Goal: Navigation & Orientation: Find specific page/section

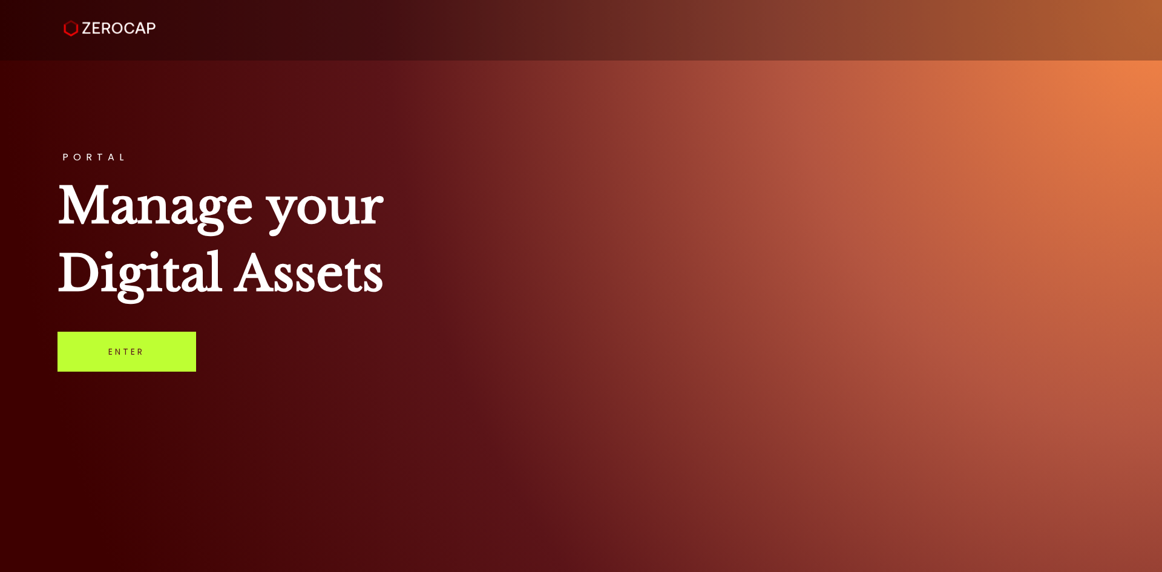
click at [87, 355] on link "Enter" at bounding box center [126, 352] width 139 height 40
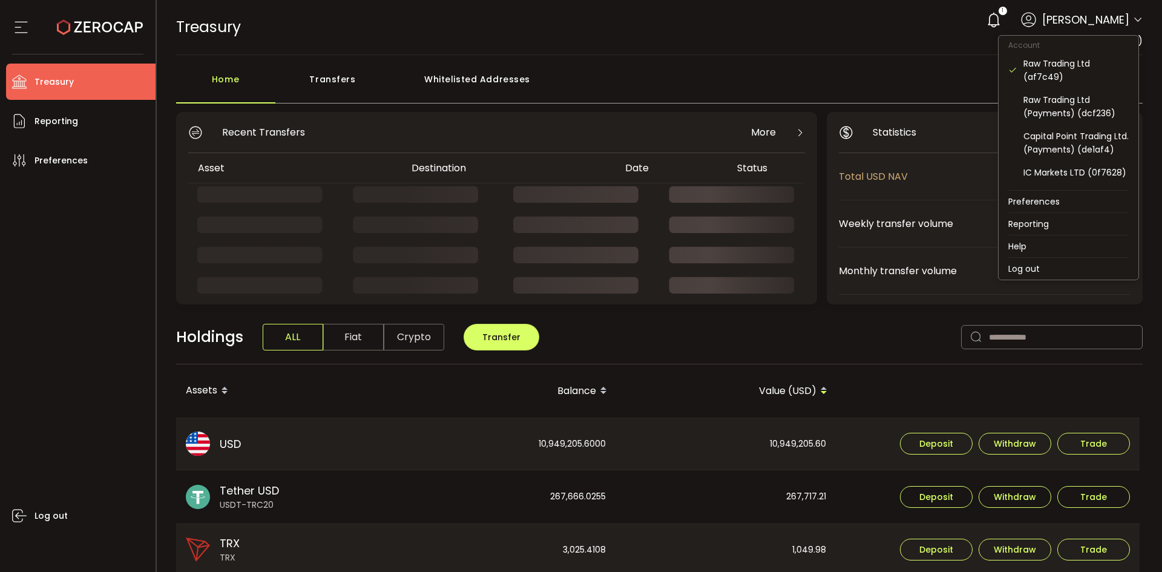
click at [1136, 18] on icon at bounding box center [1138, 20] width 10 height 10
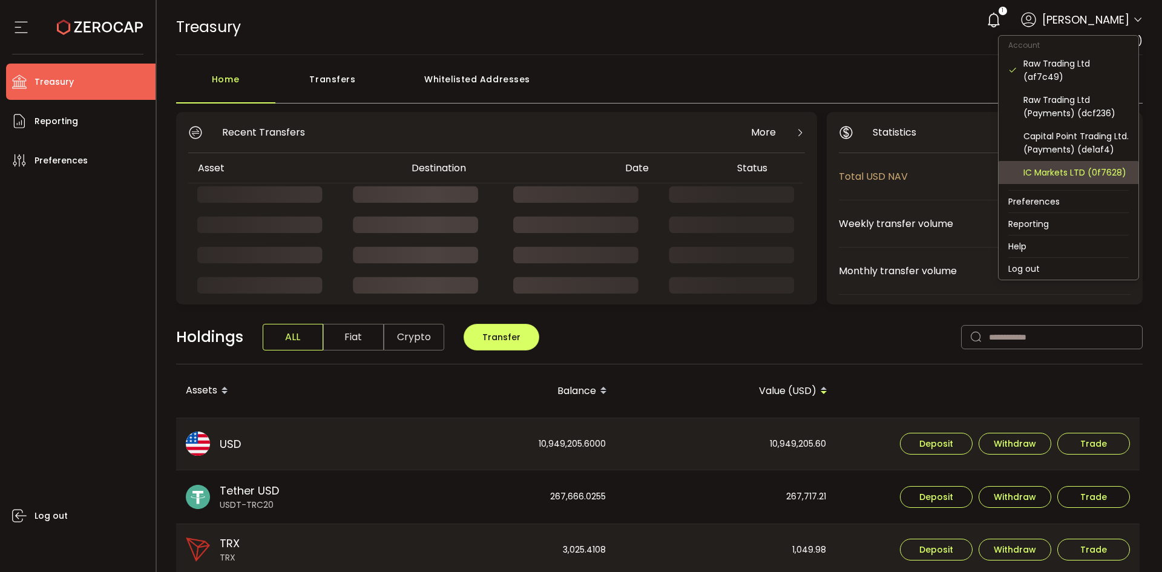
click at [1114, 179] on div "IC Markets LTD (0f7628)" at bounding box center [1075, 172] width 105 height 13
